Goal: Connect with others

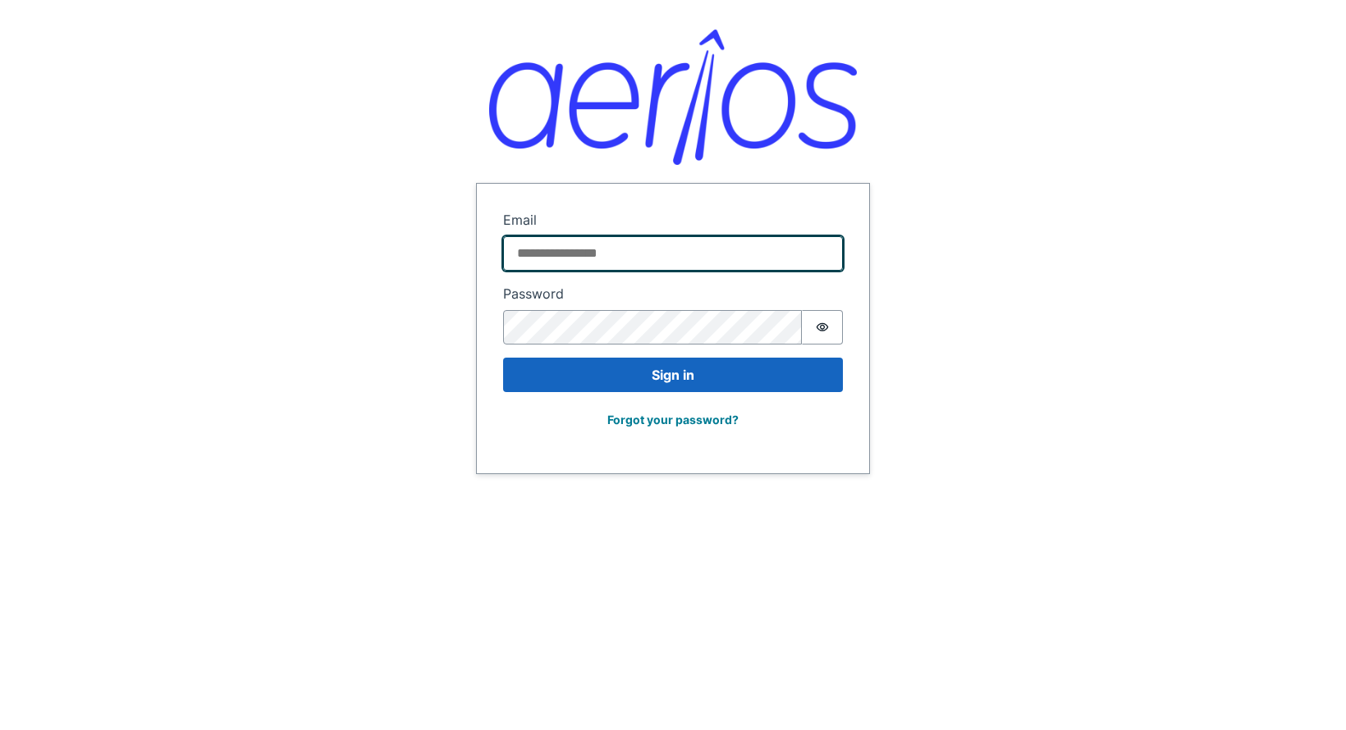
click at [617, 254] on input "Email" at bounding box center [673, 253] width 340 height 34
type input "**********"
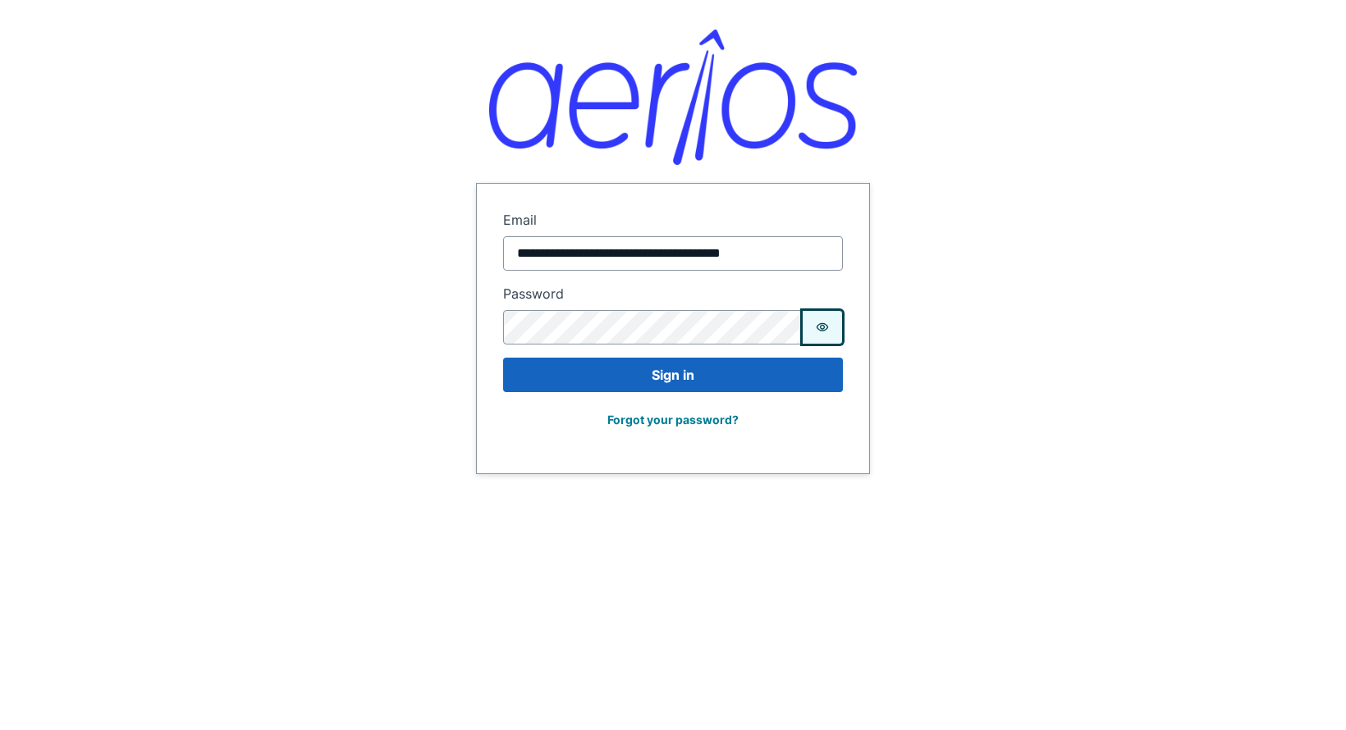
click at [827, 324] on icon "Show password" at bounding box center [822, 327] width 13 height 13
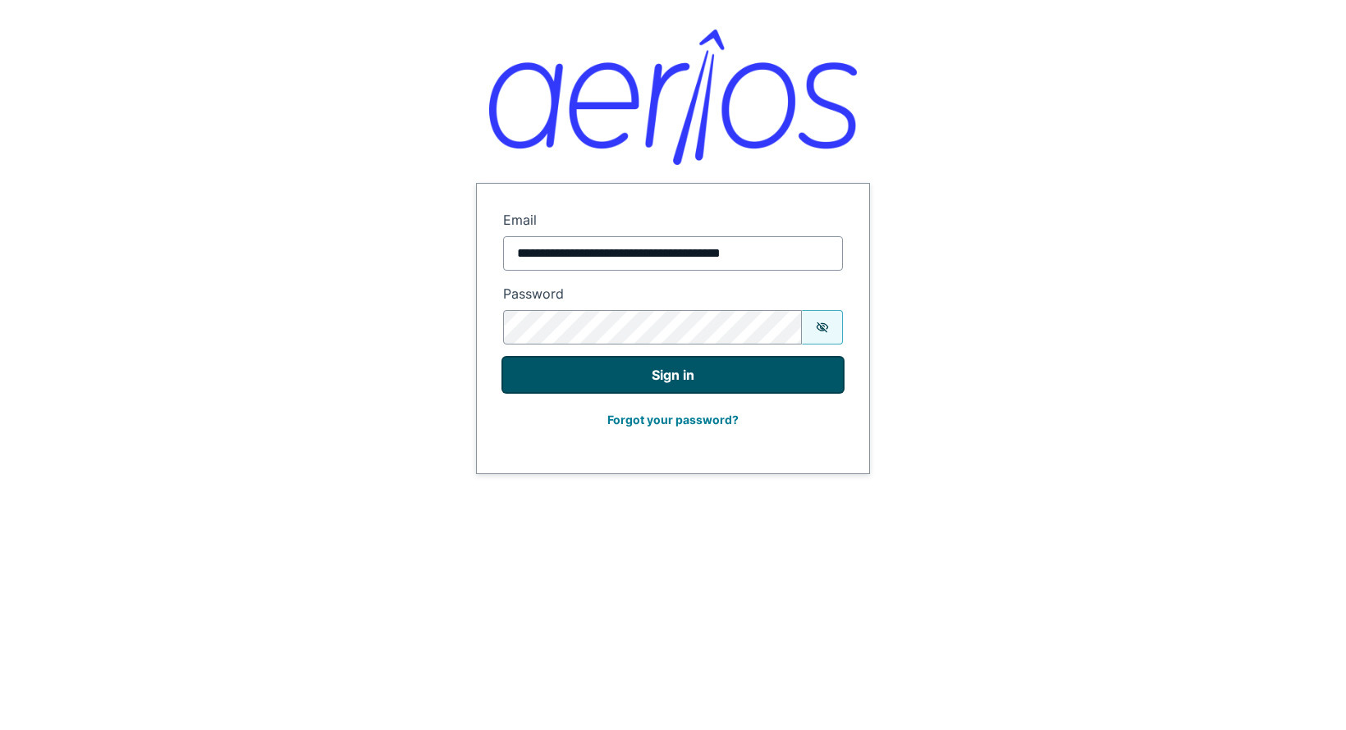
click at [709, 386] on button "Sign in" at bounding box center [673, 375] width 340 height 34
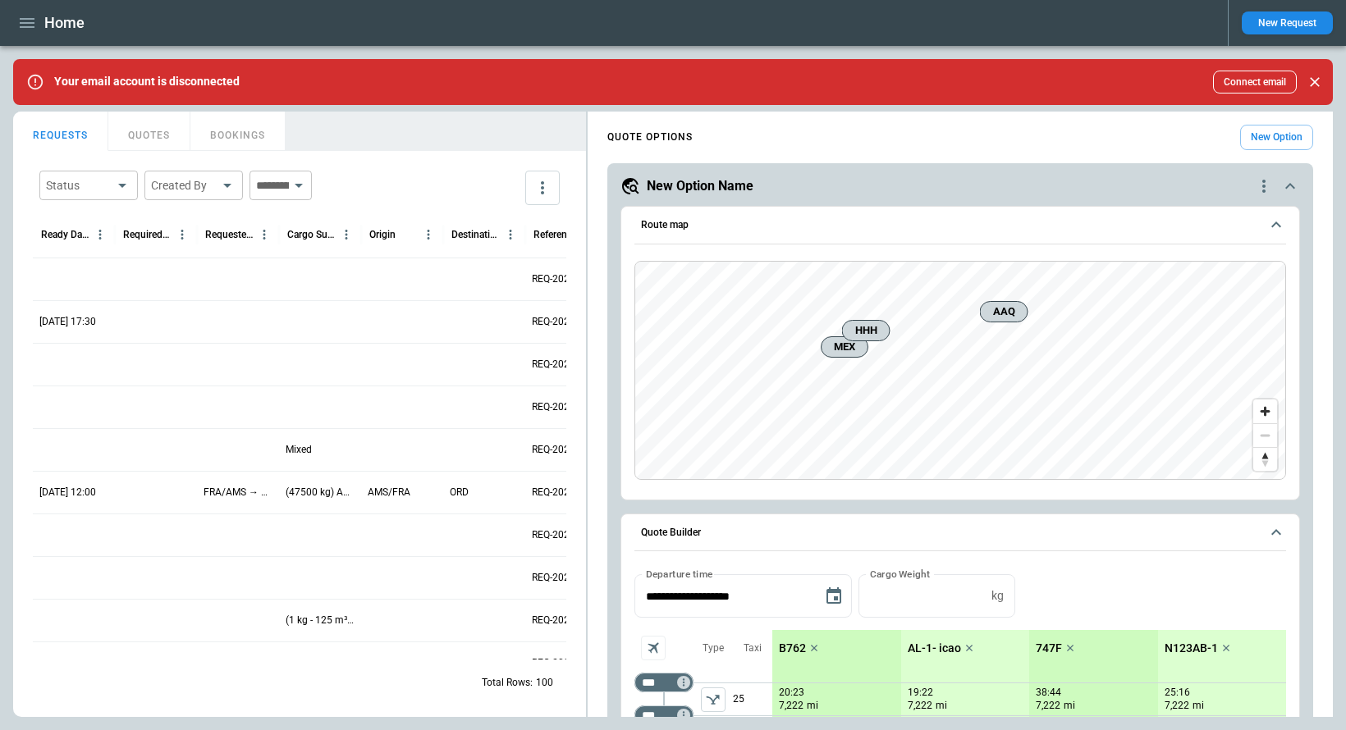
click at [25, 20] on icon "button" at bounding box center [27, 23] width 20 height 20
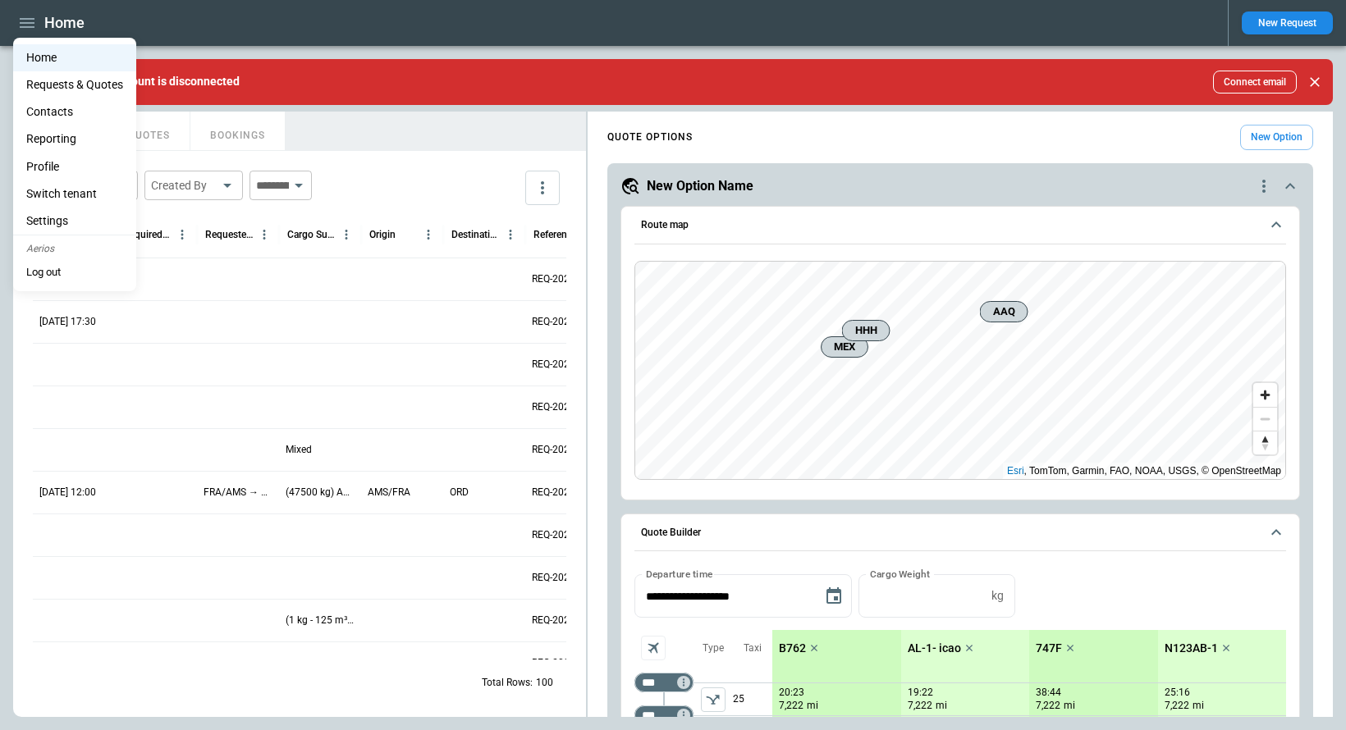
click at [48, 165] on li "Profile" at bounding box center [74, 166] width 123 height 27
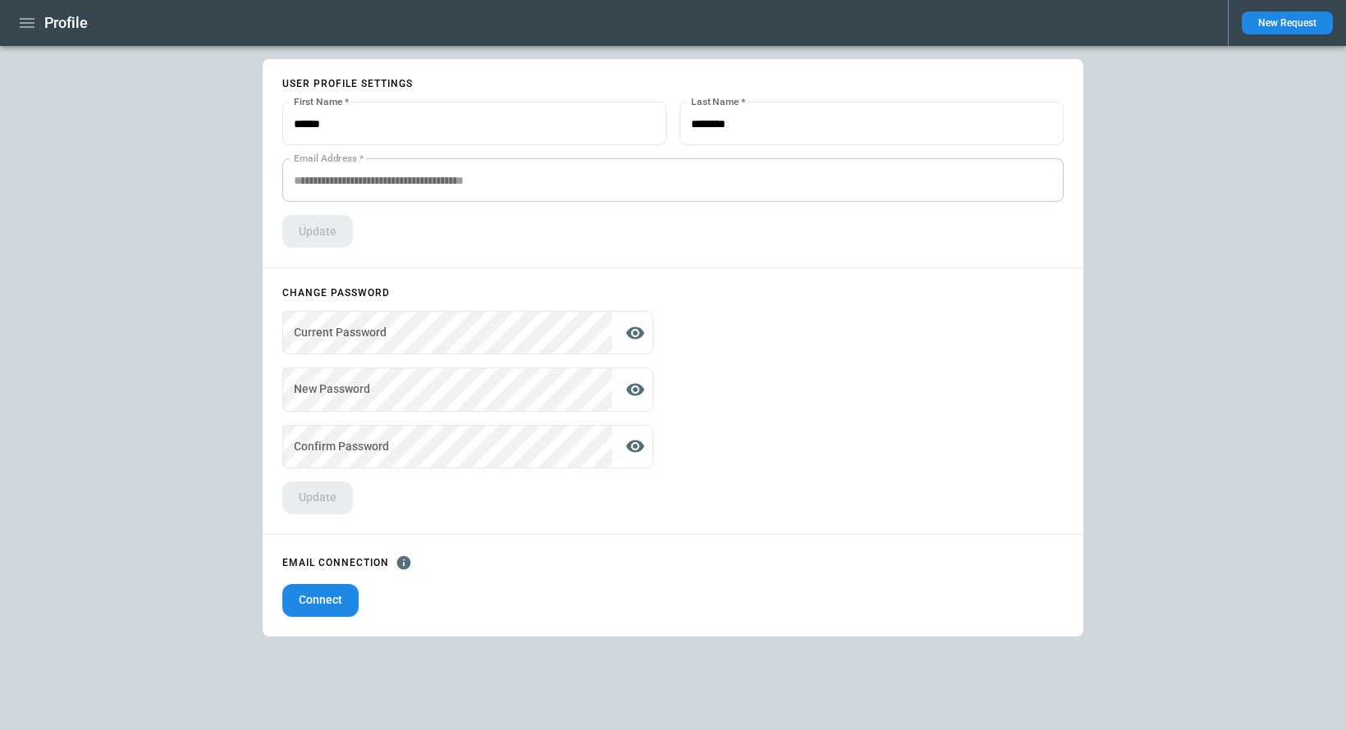
click at [330, 598] on button "Connect" at bounding box center [320, 600] width 76 height 33
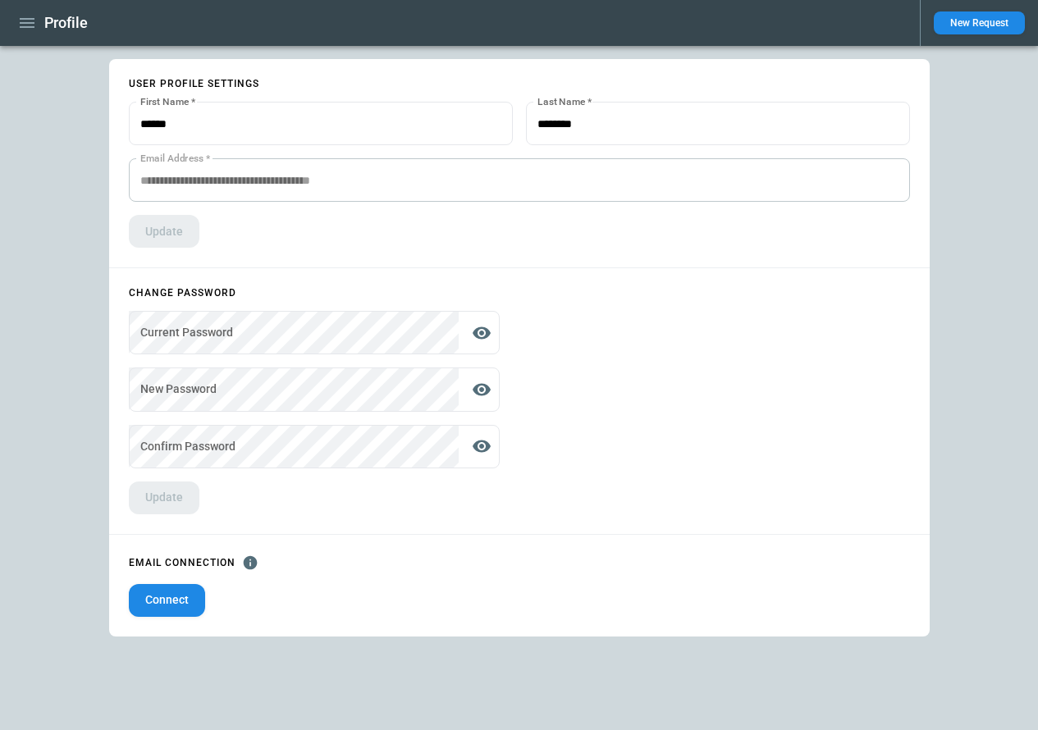
click at [185, 601] on button "Connect" at bounding box center [167, 600] width 76 height 33
